Goal: Complete application form

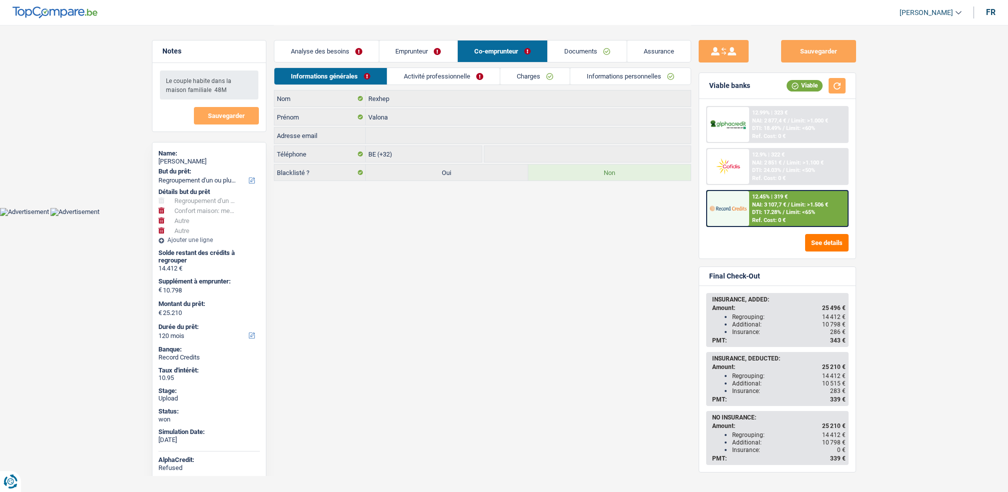
select select "refinancing"
select select "household"
select select "other"
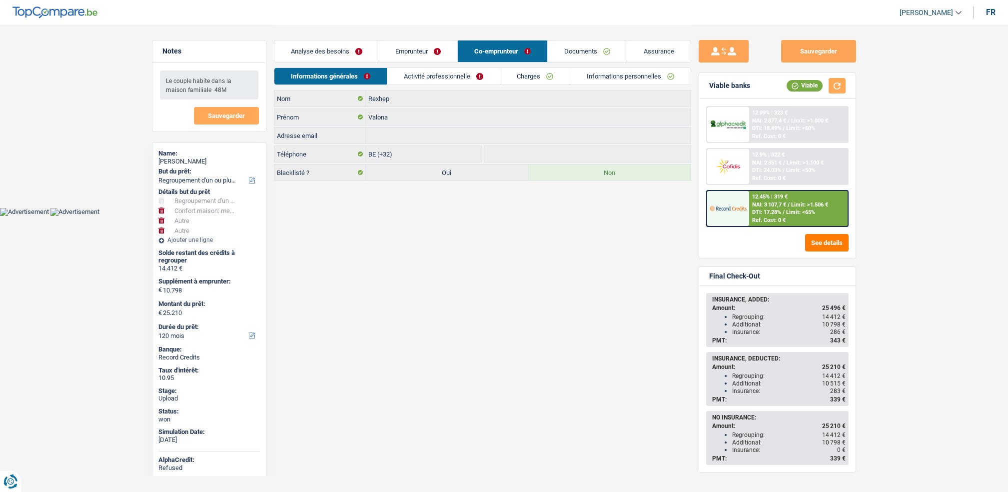
select select "120"
select select "32"
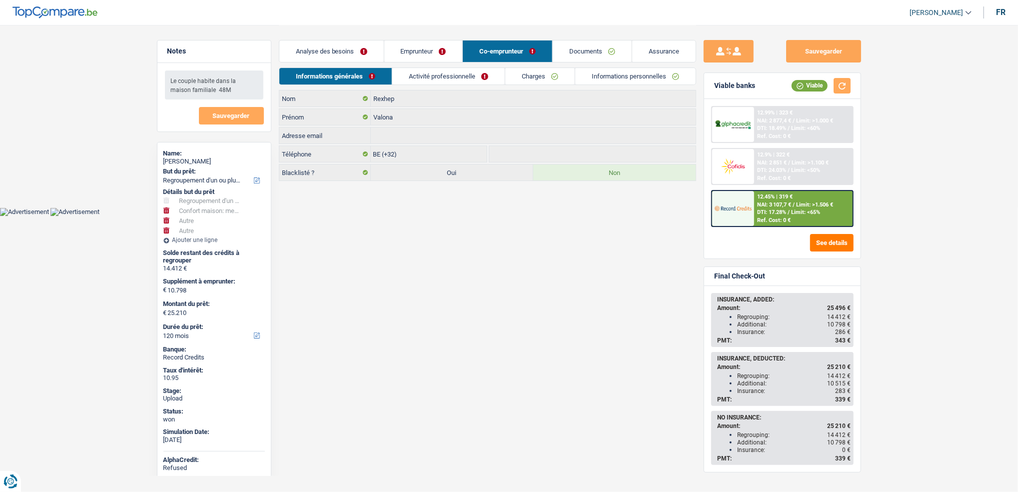
click at [580, 51] on link "Documents" at bounding box center [592, 50] width 79 height 21
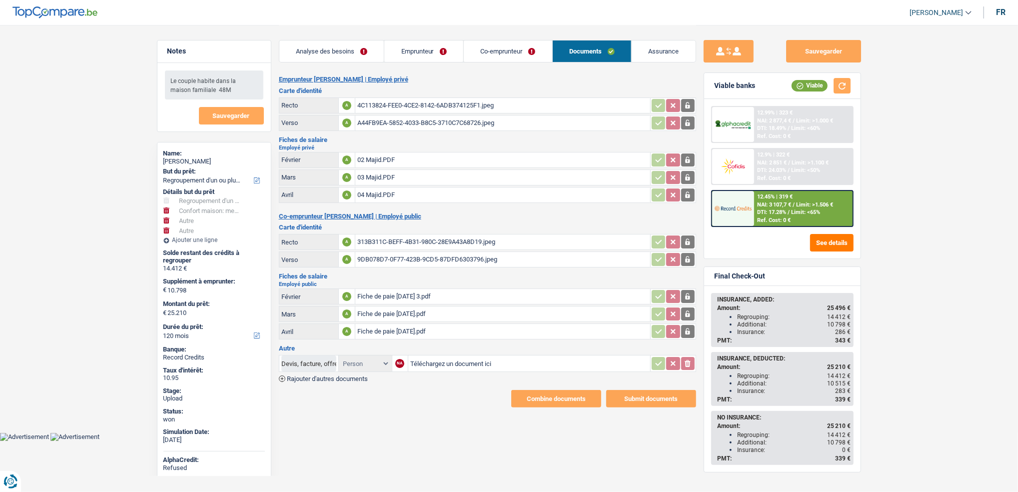
click at [390, 101] on div "4C113824-FEE0-4CE2-8142-6ADB374125F1.jpeg" at bounding box center [502, 105] width 291 height 15
